Goal: Obtain resource: Obtain resource

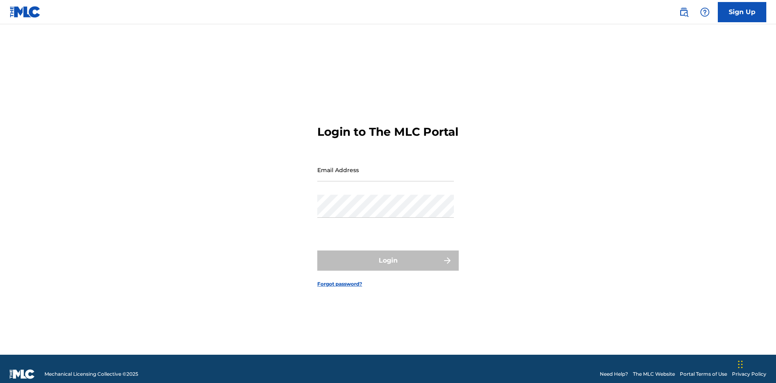
scroll to position [11, 0]
click at [385, 166] on input "Email Address" at bounding box center [385, 169] width 137 height 23
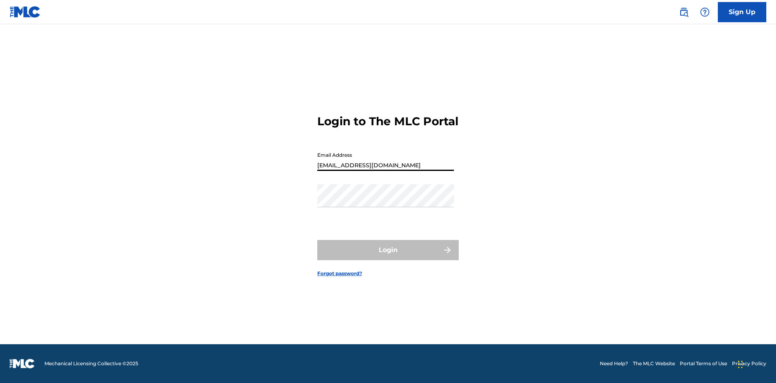
type input "[EMAIL_ADDRESS][DOMAIN_NAME]"
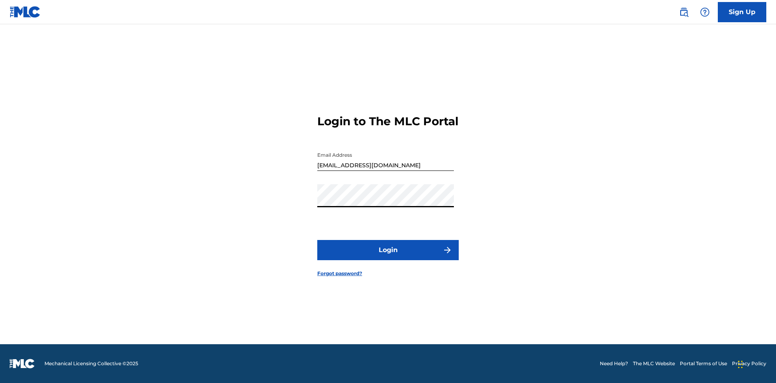
click at [388, 257] on button "Login" at bounding box center [387, 250] width 141 height 20
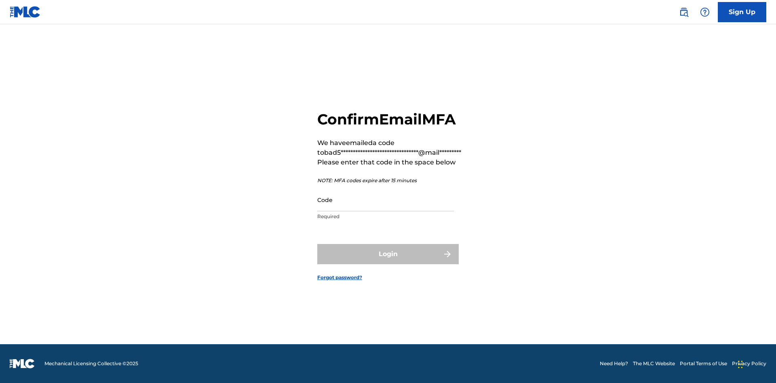
click at [385, 200] on input "Code" at bounding box center [385, 199] width 137 height 23
type input "191016"
click at [388, 254] on button "Login" at bounding box center [387, 254] width 141 height 20
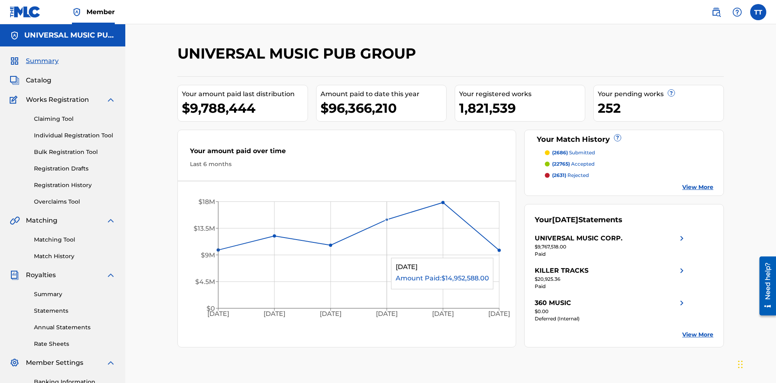
click at [75, 181] on link "Registration History" at bounding box center [75, 185] width 82 height 8
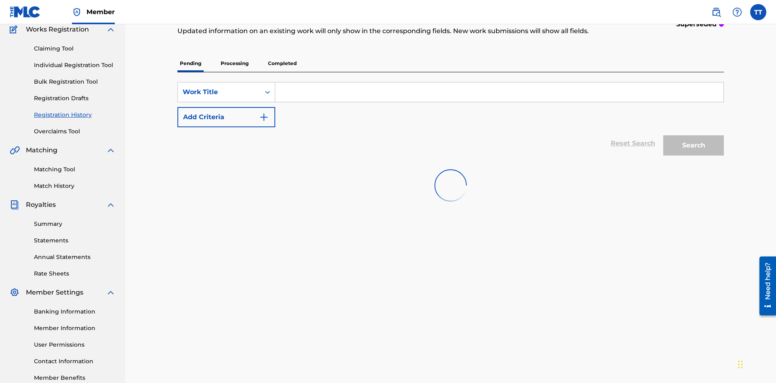
click at [282, 57] on p "Completed" at bounding box center [282, 63] width 34 height 17
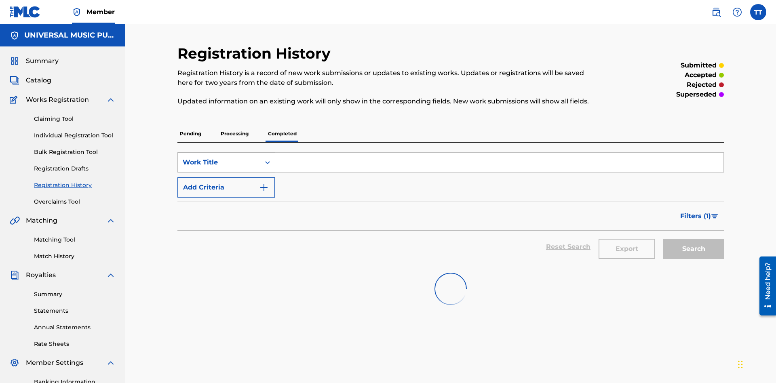
click at [219, 158] on div "Work Title" at bounding box center [219, 163] width 73 height 10
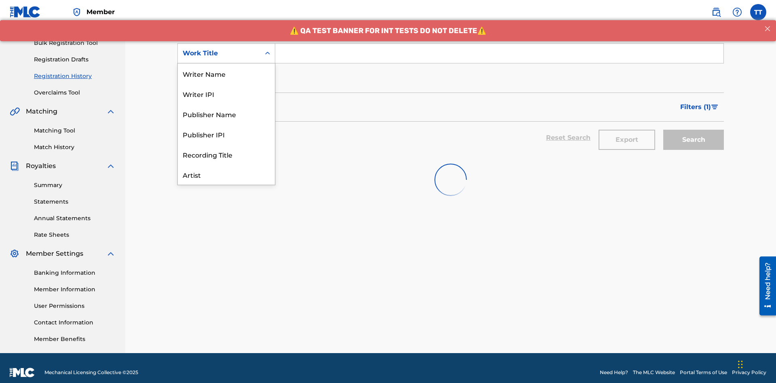
scroll to position [40, 0]
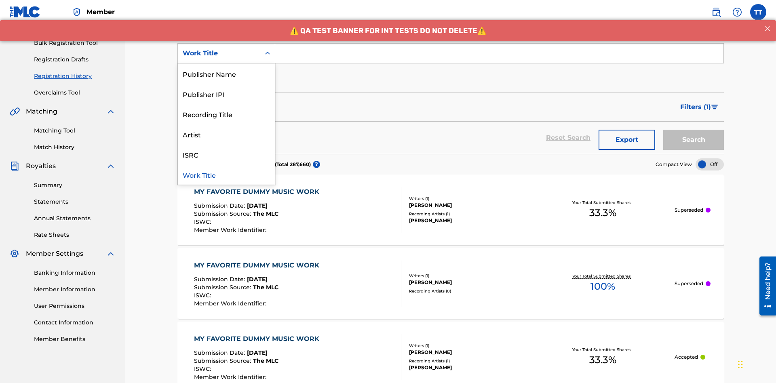
click at [226, 154] on div "ISRC" at bounding box center [226, 154] width 97 height 20
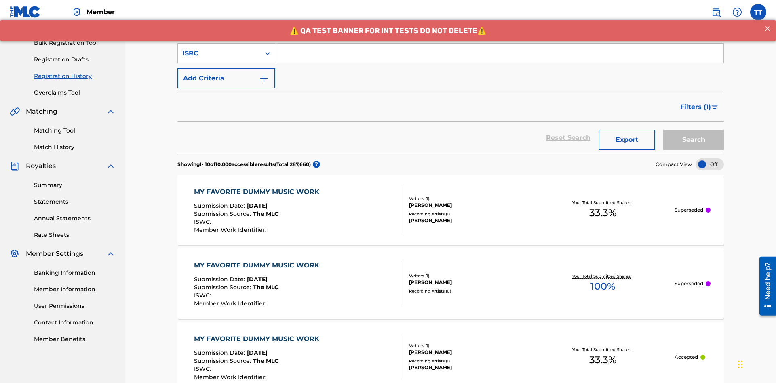
click at [499, 58] on input "Search Form" at bounding box center [499, 53] width 448 height 19
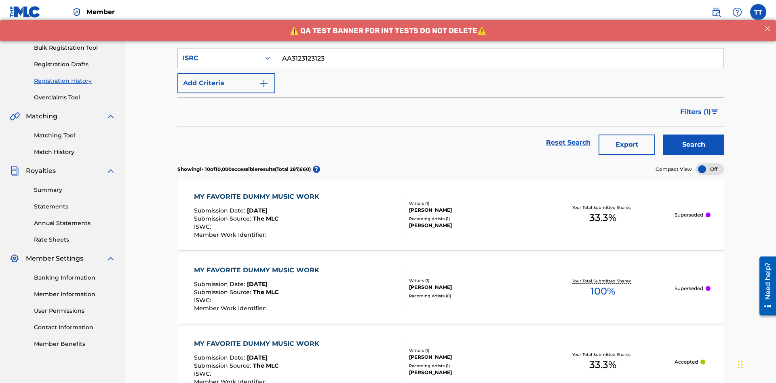
type input "AA3123123123"
click at [693, 135] on button "Search" at bounding box center [693, 145] width 61 height 20
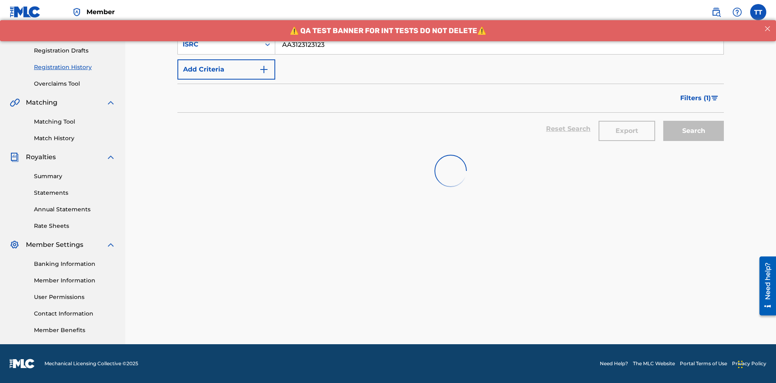
click at [627, 121] on button "Export" at bounding box center [626, 131] width 57 height 20
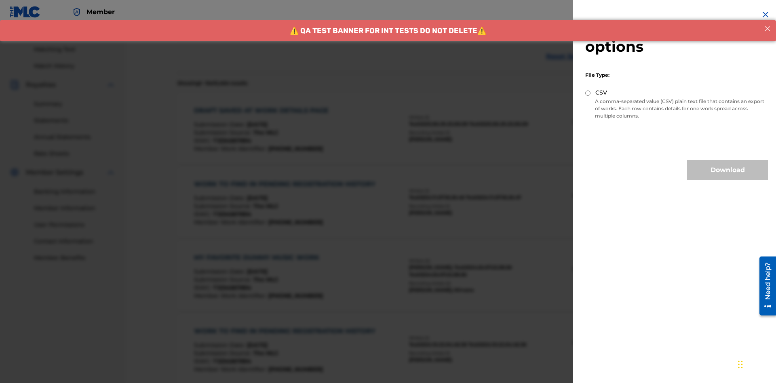
click at [588, 93] on input "CSV" at bounding box center [587, 92] width 5 height 5
radio input "true"
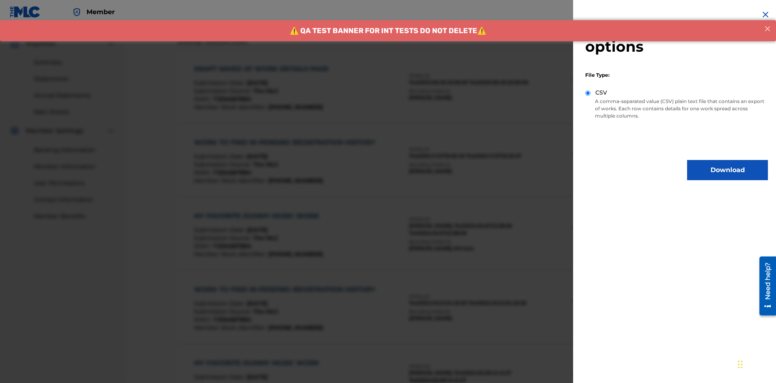
click at [727, 170] on button "Download" at bounding box center [727, 170] width 81 height 20
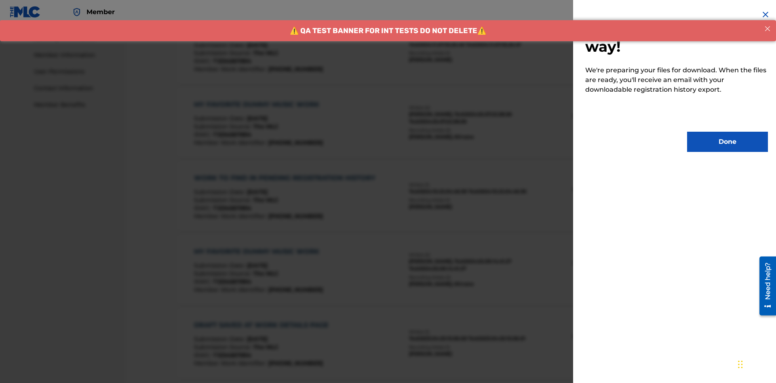
click at [727, 142] on button "Done" at bounding box center [727, 142] width 81 height 20
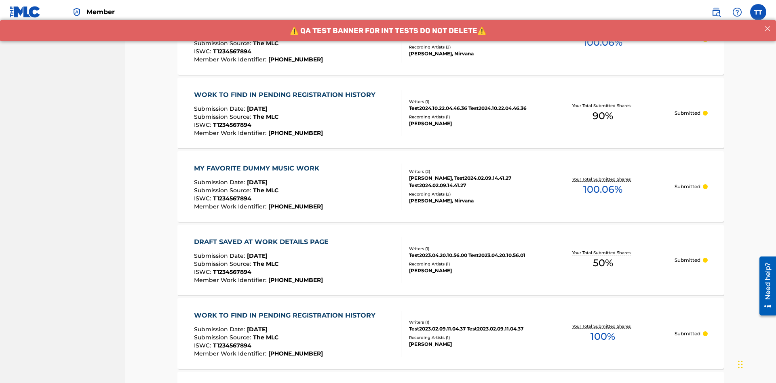
scroll to position [219, 0]
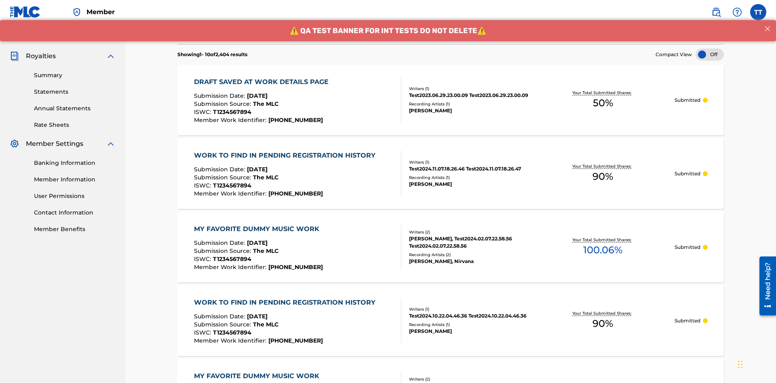
click at [263, 77] on div "DRAFT SAVED AT WORK DETAILS PAGE" at bounding box center [263, 82] width 139 height 10
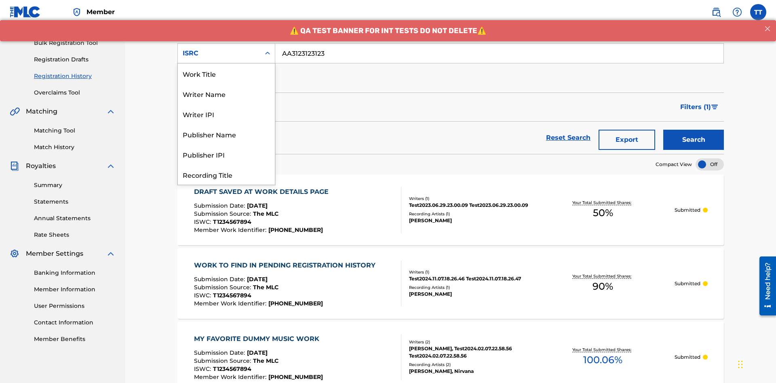
scroll to position [40, 0]
click at [226, 134] on div "Recording Title" at bounding box center [226, 134] width 97 height 20
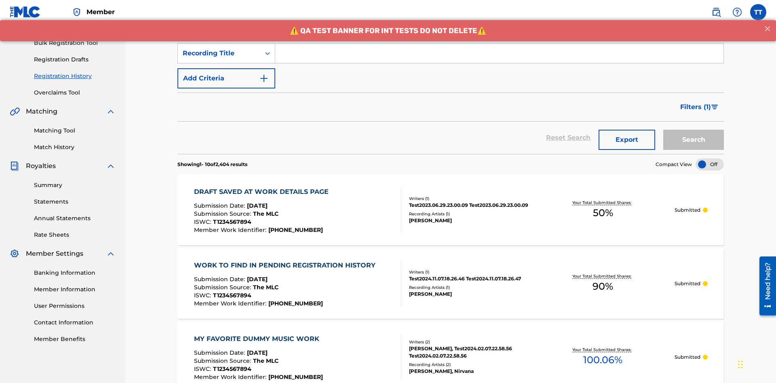
click at [499, 58] on input "Search Form" at bounding box center [499, 53] width 448 height 19
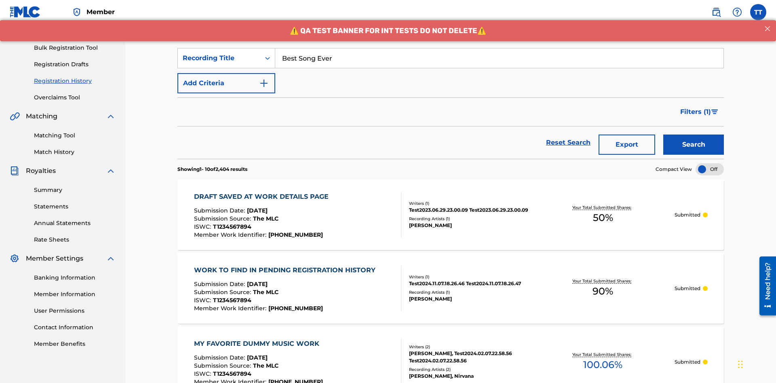
type input "Best Song Ever"
click at [693, 135] on button "Search" at bounding box center [693, 145] width 61 height 20
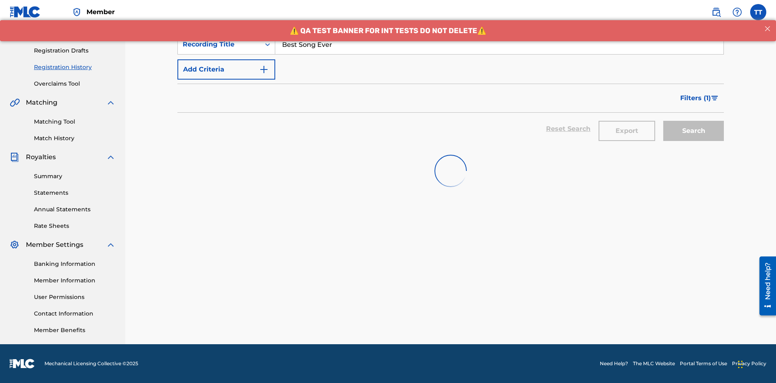
click at [627, 121] on button "Export" at bounding box center [626, 131] width 57 height 20
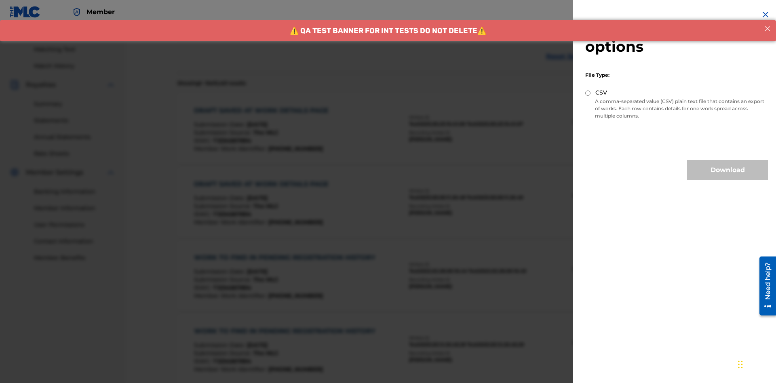
click at [588, 93] on input "CSV" at bounding box center [587, 92] width 5 height 5
radio input "true"
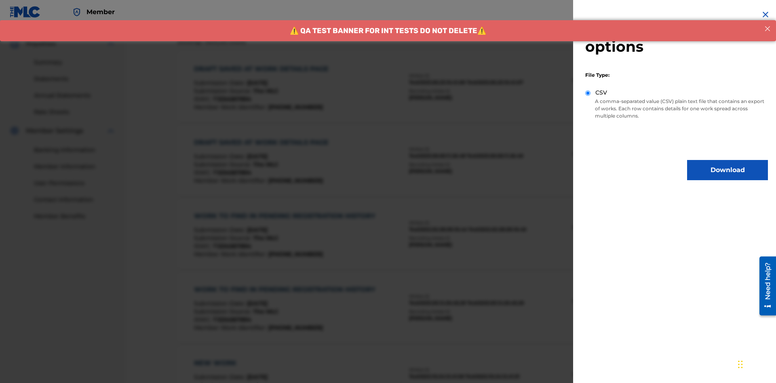
click at [727, 170] on button "Download" at bounding box center [727, 170] width 81 height 20
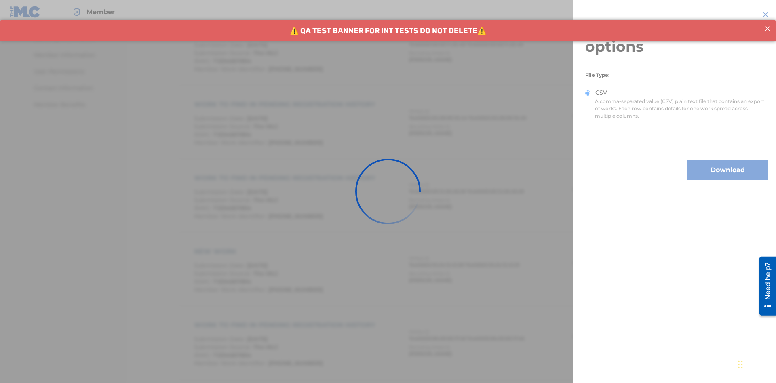
scroll to position [427, 0]
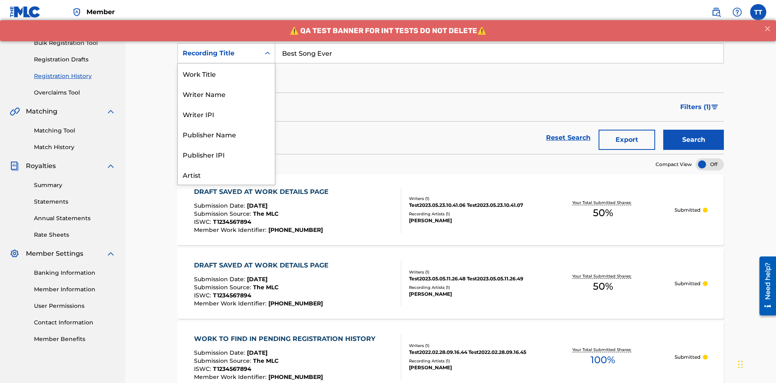
scroll to position [40, 0]
click at [226, 43] on div "Work Title" at bounding box center [226, 33] width 97 height 20
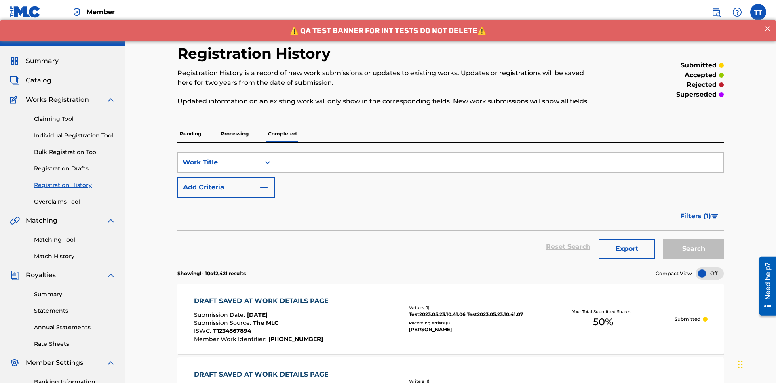
click at [499, 153] on input "Search Form" at bounding box center [499, 162] width 448 height 19
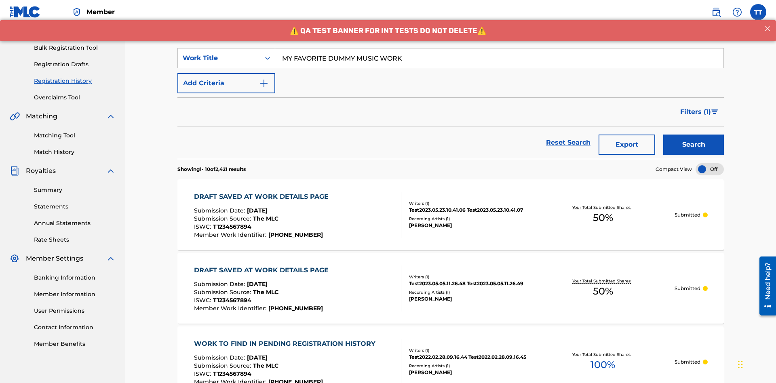
type input "MY FAVORITE DUMMY MUSIC WORK"
click at [693, 135] on button "Search" at bounding box center [693, 145] width 61 height 20
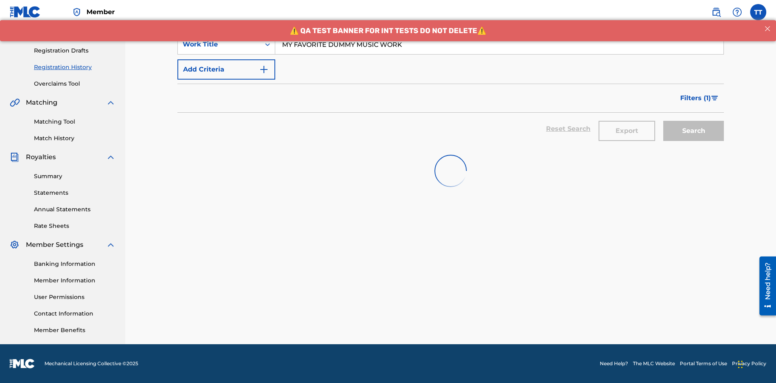
click at [627, 121] on button "Export" at bounding box center [626, 131] width 57 height 20
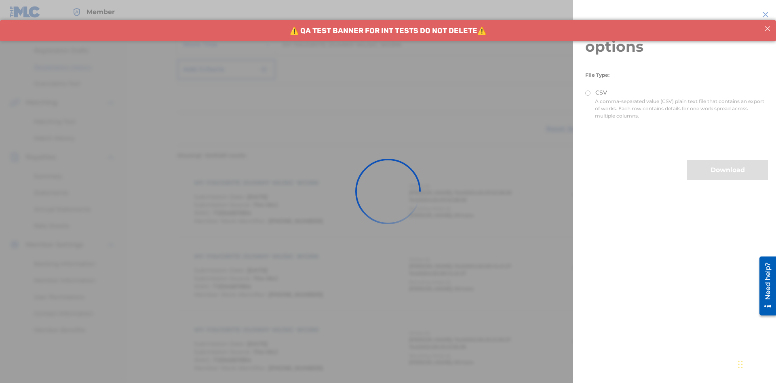
scroll to position [190, 0]
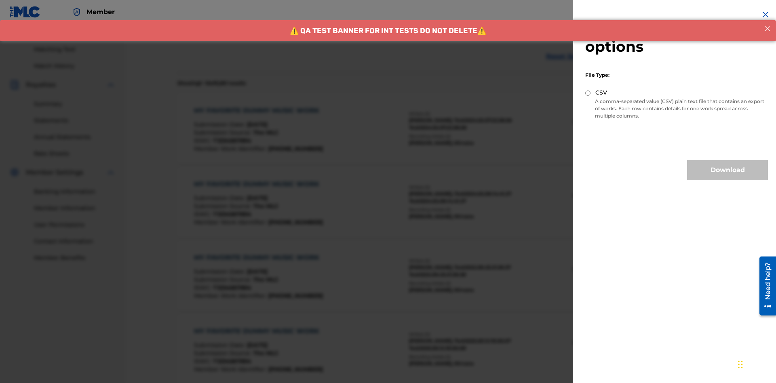
click at [588, 93] on input "CSV" at bounding box center [587, 92] width 5 height 5
radio input "true"
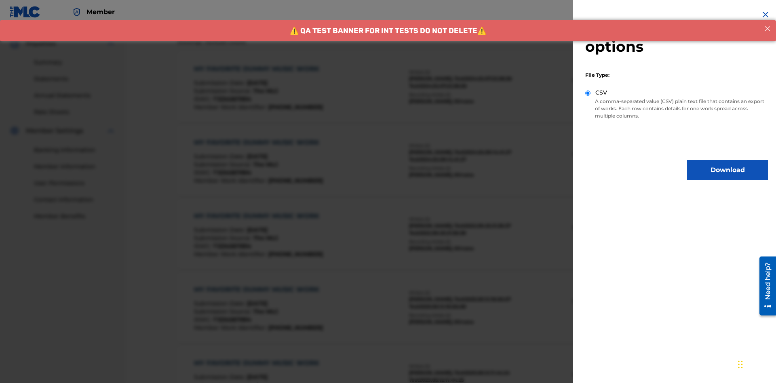
click at [727, 170] on button "Download" at bounding box center [727, 170] width 81 height 20
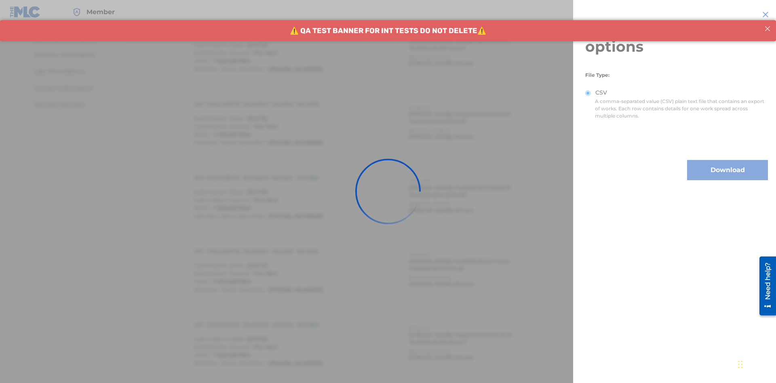
scroll to position [427, 0]
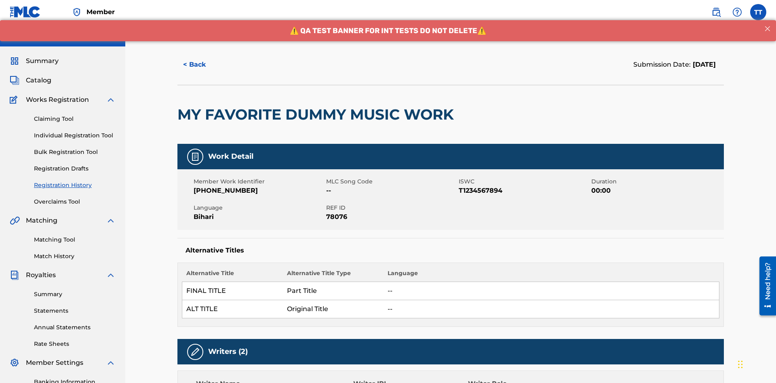
click at [202, 59] on button "< Back" at bounding box center [201, 65] width 48 height 20
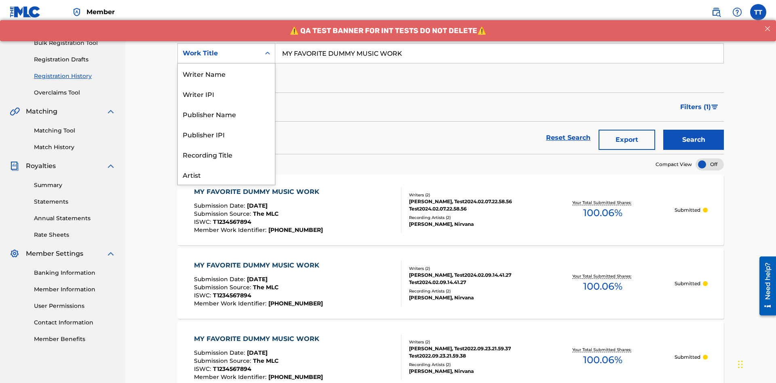
scroll to position [40, 0]
click at [226, 43] on div "Writer Name" at bounding box center [226, 33] width 97 height 20
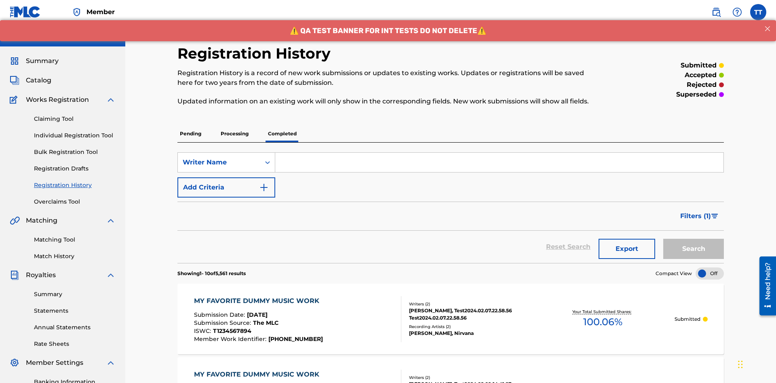
click at [499, 153] on input "Search Form" at bounding box center [499, 162] width 448 height 19
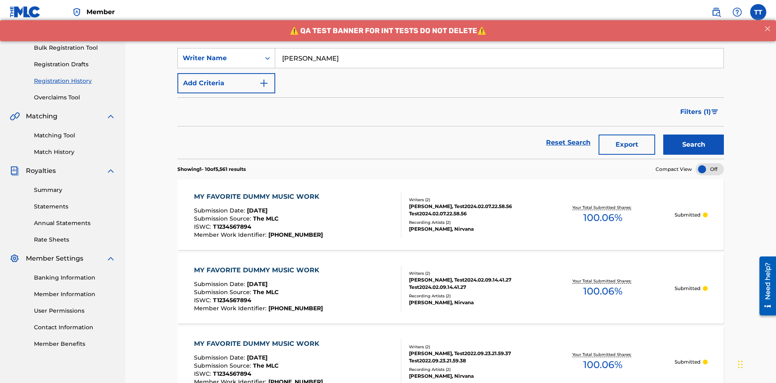
type input "[PERSON_NAME]"
click at [693, 135] on button "Search" at bounding box center [693, 145] width 61 height 20
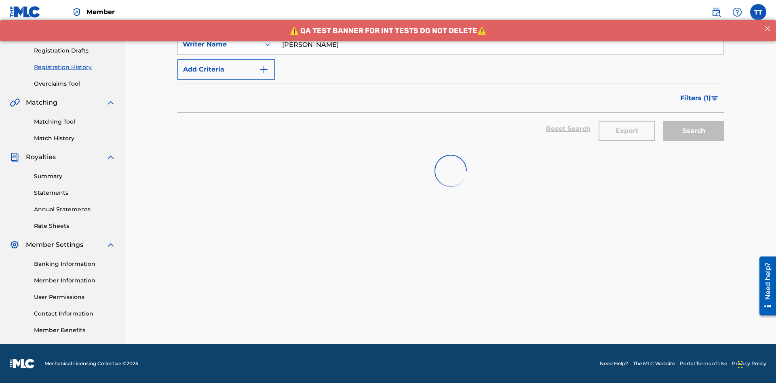
click at [627, 121] on button "Export" at bounding box center [626, 131] width 57 height 20
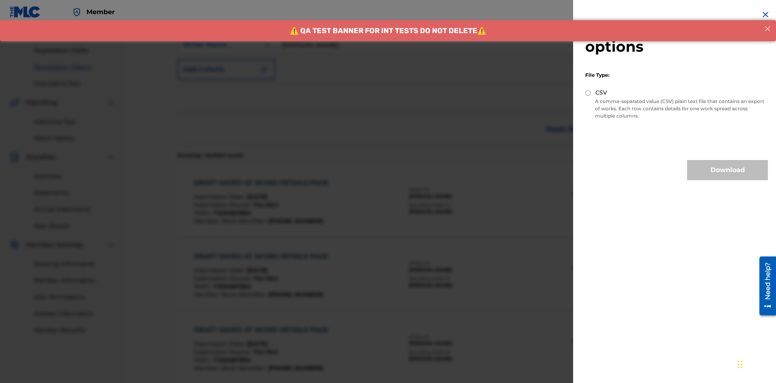
scroll to position [190, 0]
click at [588, 93] on input "CSV" at bounding box center [587, 92] width 5 height 5
radio input "true"
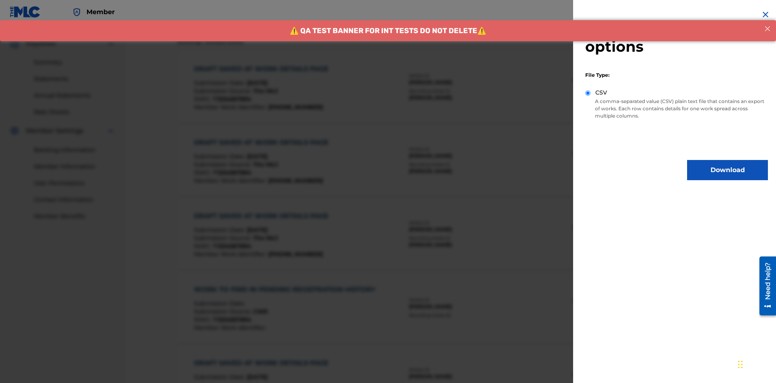
click at [727, 170] on button "Download" at bounding box center [727, 170] width 81 height 20
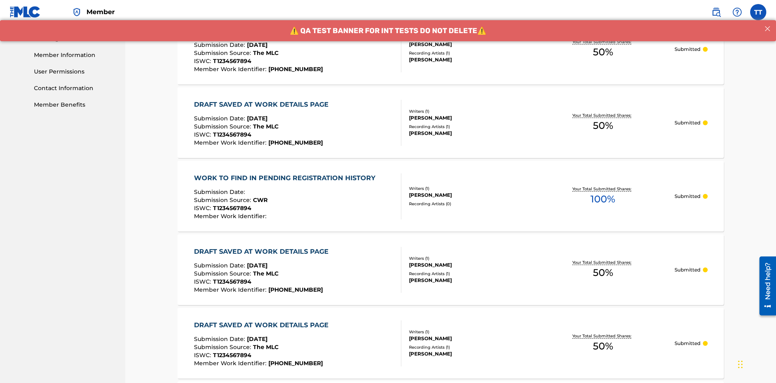
scroll to position [0, 0]
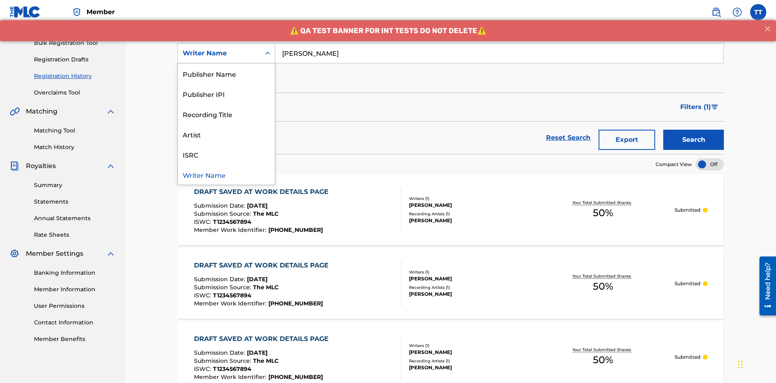
click at [226, 63] on div "Writer IPI" at bounding box center [226, 53] width 97 height 20
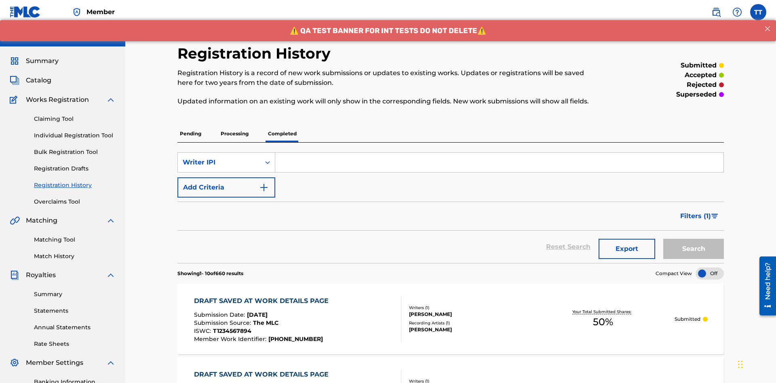
click at [499, 153] on input "Search Form" at bounding box center [499, 162] width 448 height 19
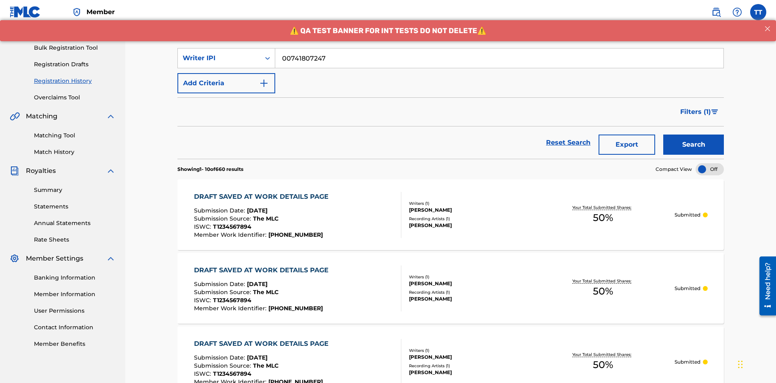
type input "00741807247"
click at [693, 135] on button "Search" at bounding box center [693, 145] width 61 height 20
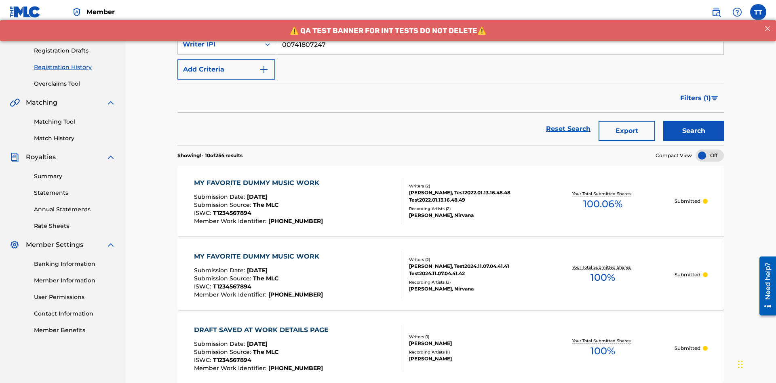
click at [627, 121] on button "Export" at bounding box center [626, 131] width 57 height 20
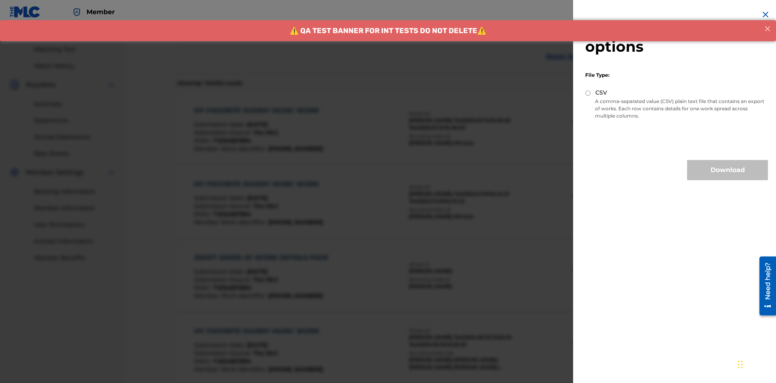
click at [588, 93] on input "CSV" at bounding box center [587, 92] width 5 height 5
radio input "true"
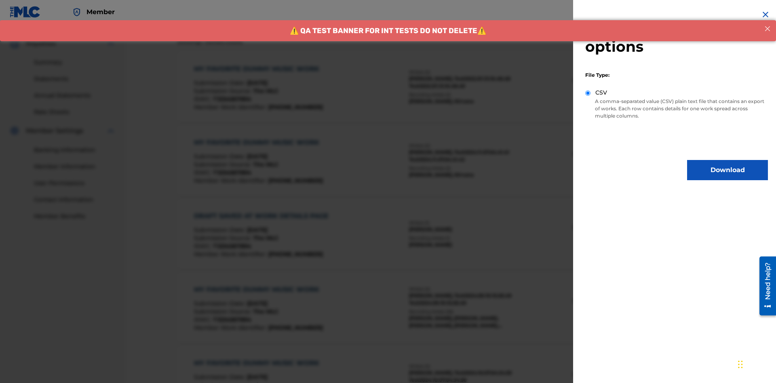
click at [727, 170] on button "Download" at bounding box center [727, 170] width 81 height 20
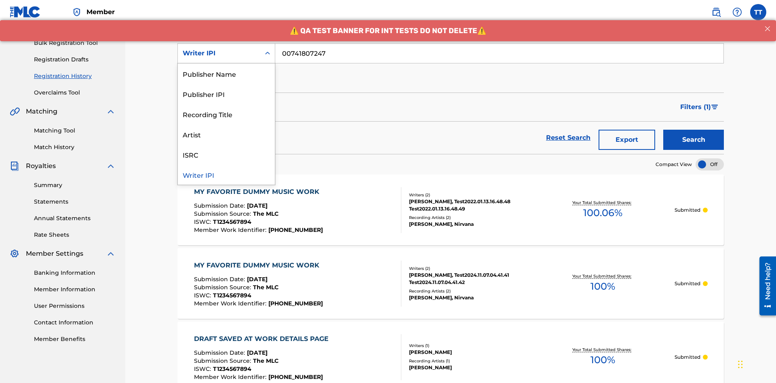
click at [226, 74] on div "Publisher Name" at bounding box center [226, 73] width 97 height 20
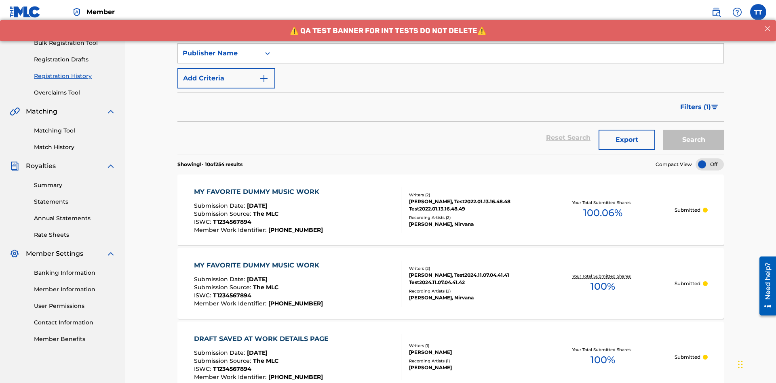
click at [499, 58] on input "Search Form" at bounding box center [499, 53] width 448 height 19
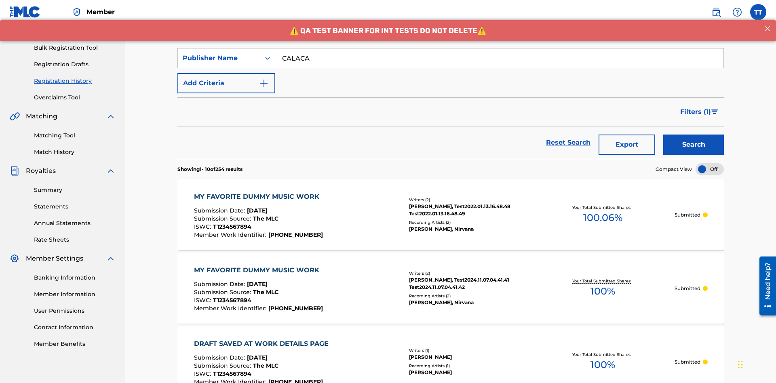
type input "CALACA"
click at [693, 135] on button "Search" at bounding box center [693, 145] width 61 height 20
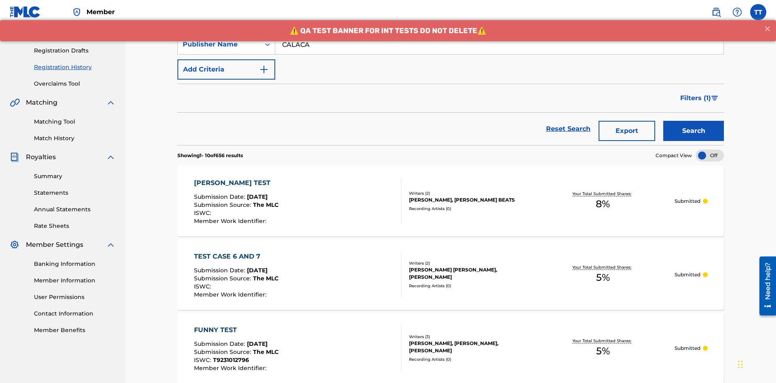
click at [627, 121] on button "Export" at bounding box center [626, 131] width 57 height 20
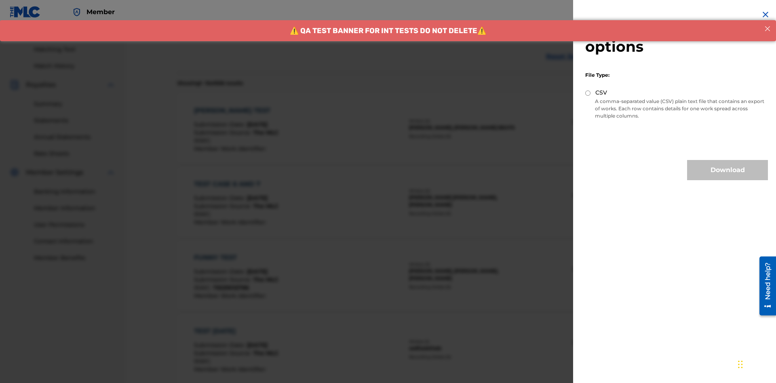
click at [588, 93] on input "CSV" at bounding box center [587, 92] width 5 height 5
radio input "true"
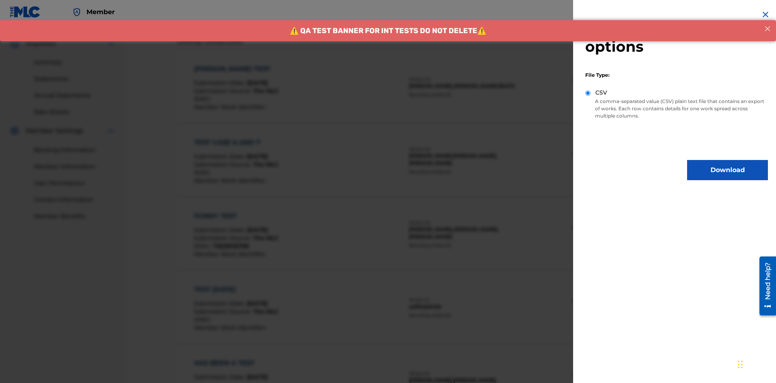
click at [727, 170] on button "Download" at bounding box center [727, 170] width 81 height 20
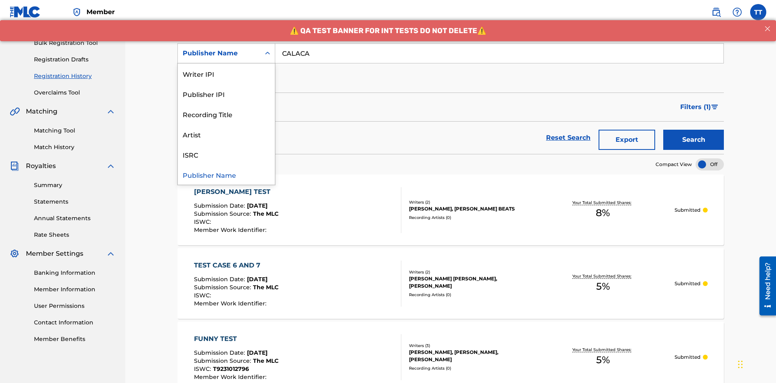
click at [226, 94] on div "Publisher IPI" at bounding box center [226, 94] width 97 height 20
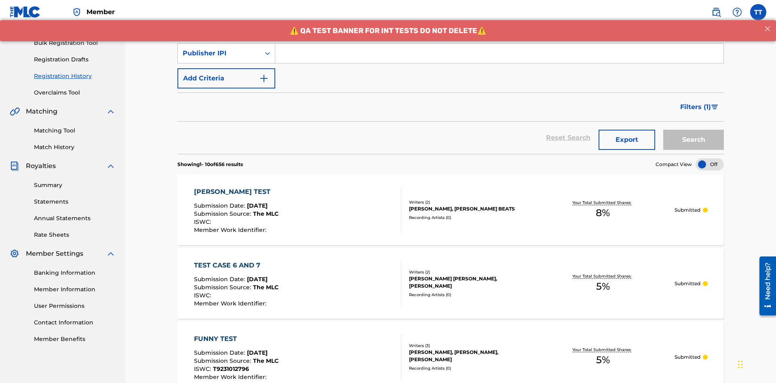
click at [499, 58] on input "Search Form" at bounding box center [499, 53] width 448 height 19
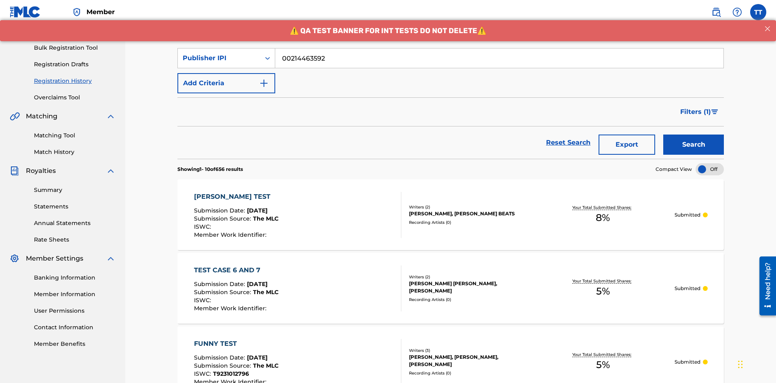
type input "00214463592"
click at [693, 135] on button "Search" at bounding box center [693, 145] width 61 height 20
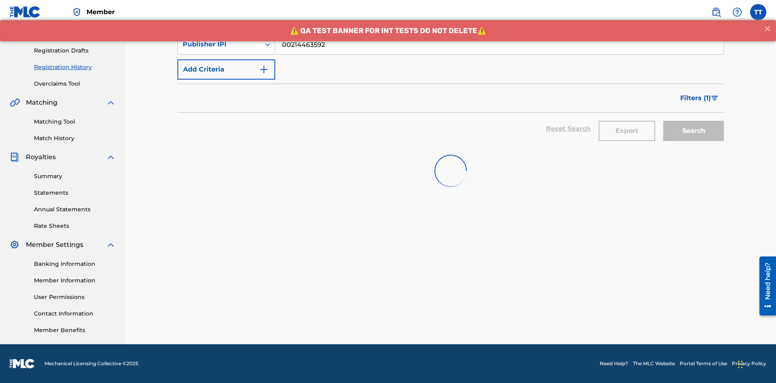
click at [627, 121] on button "Export" at bounding box center [626, 131] width 57 height 20
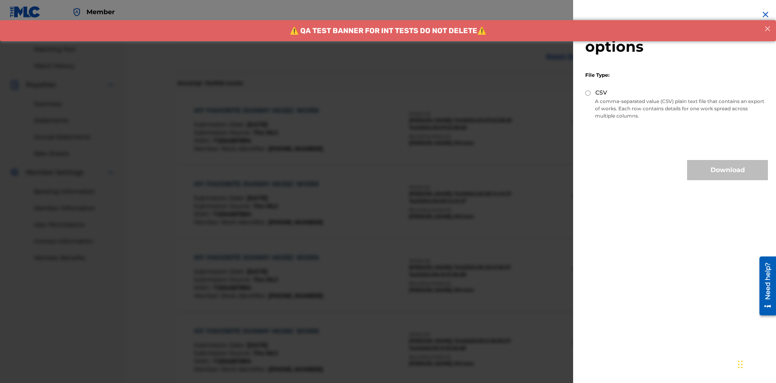
click at [588, 93] on input "CSV" at bounding box center [587, 92] width 5 height 5
radio input "true"
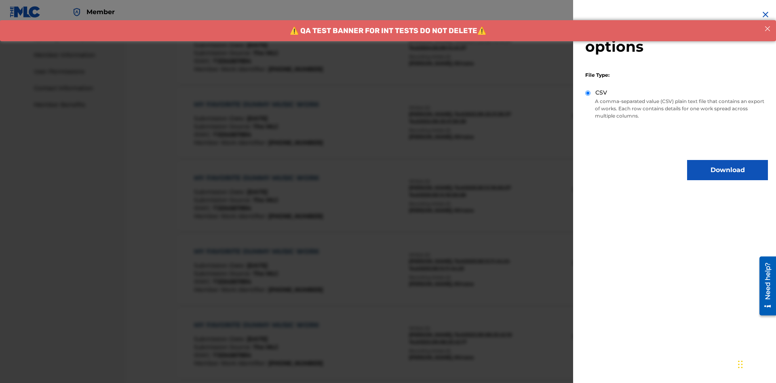
click at [727, 170] on button "Download" at bounding box center [727, 170] width 81 height 20
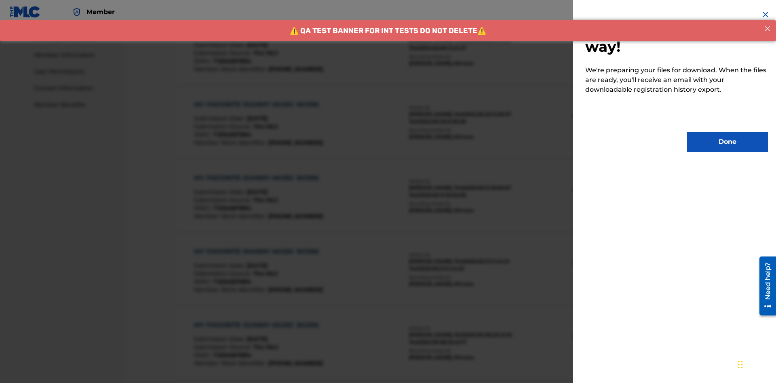
click at [727, 142] on button "Done" at bounding box center [727, 142] width 81 height 20
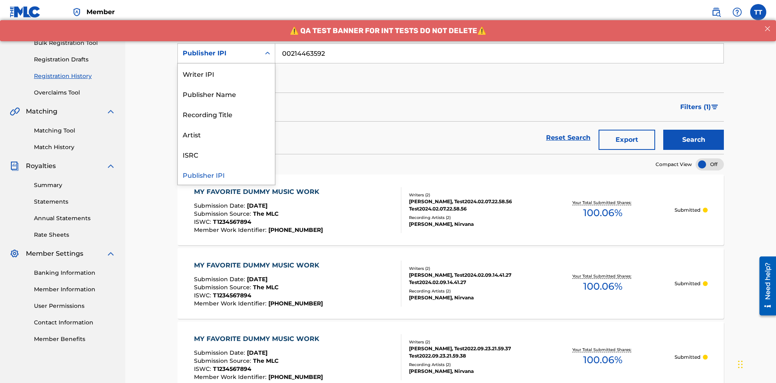
click at [226, 134] on div "Artist" at bounding box center [226, 134] width 97 height 20
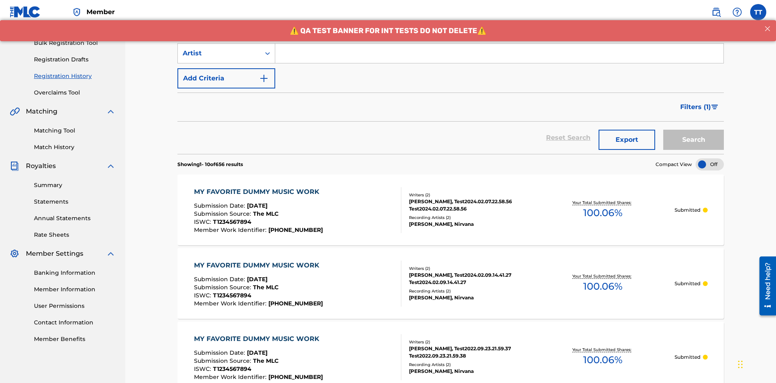
click at [499, 58] on input "Search Form" at bounding box center [499, 53] width 448 height 19
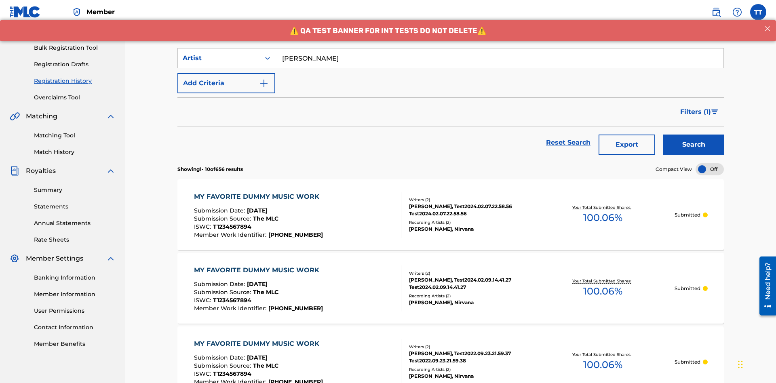
type input "[PERSON_NAME]"
click at [693, 135] on button "Search" at bounding box center [693, 145] width 61 height 20
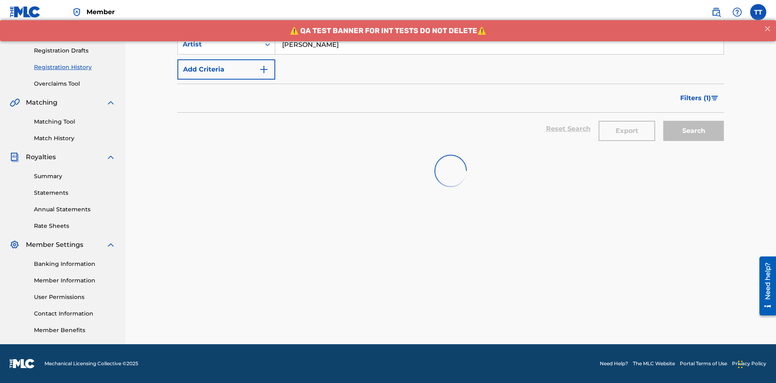
click at [627, 121] on button "Export" at bounding box center [626, 131] width 57 height 20
